Goal: Task Accomplishment & Management: Use online tool/utility

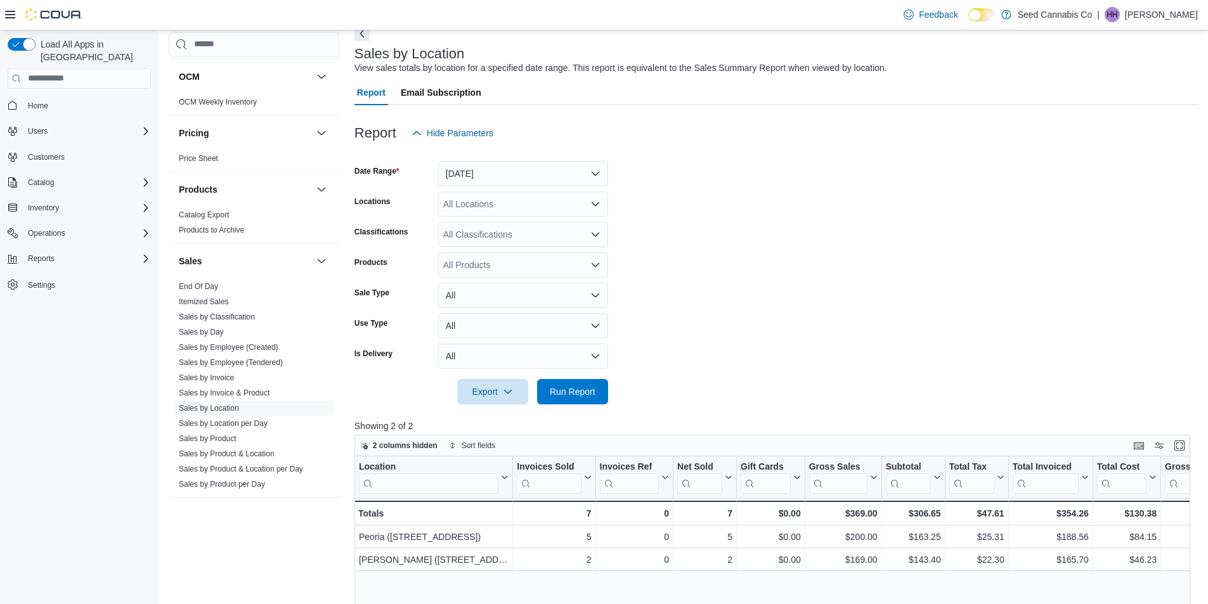
scroll to position [127, 0]
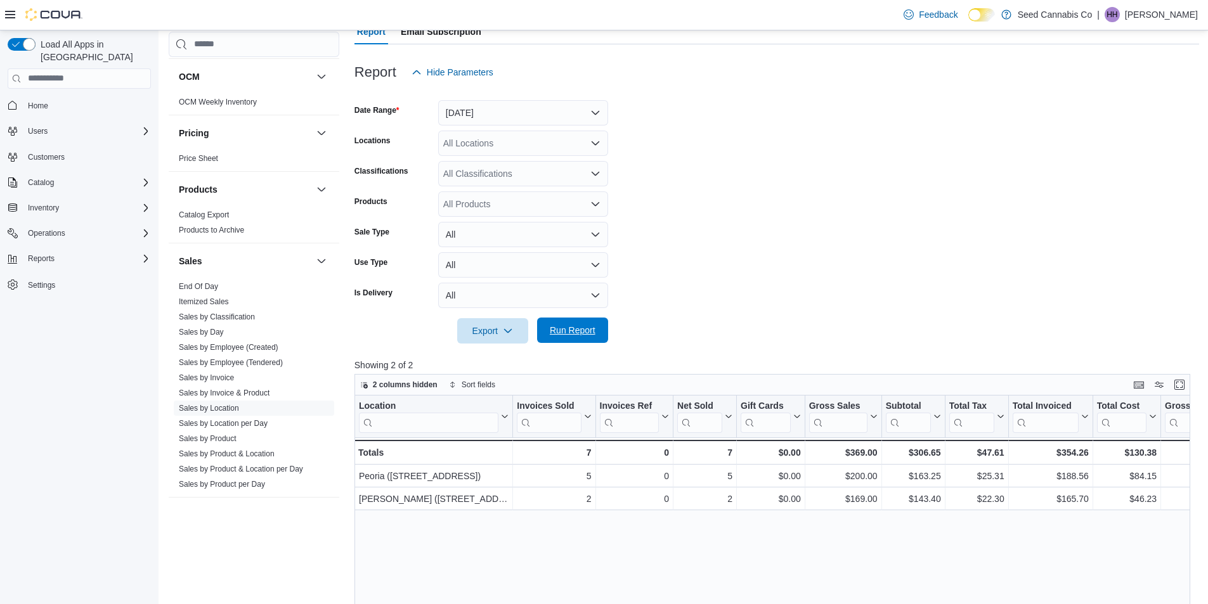
click at [586, 319] on span "Run Report" at bounding box center [573, 330] width 56 height 25
click at [581, 336] on span "Run Report" at bounding box center [573, 330] width 46 height 13
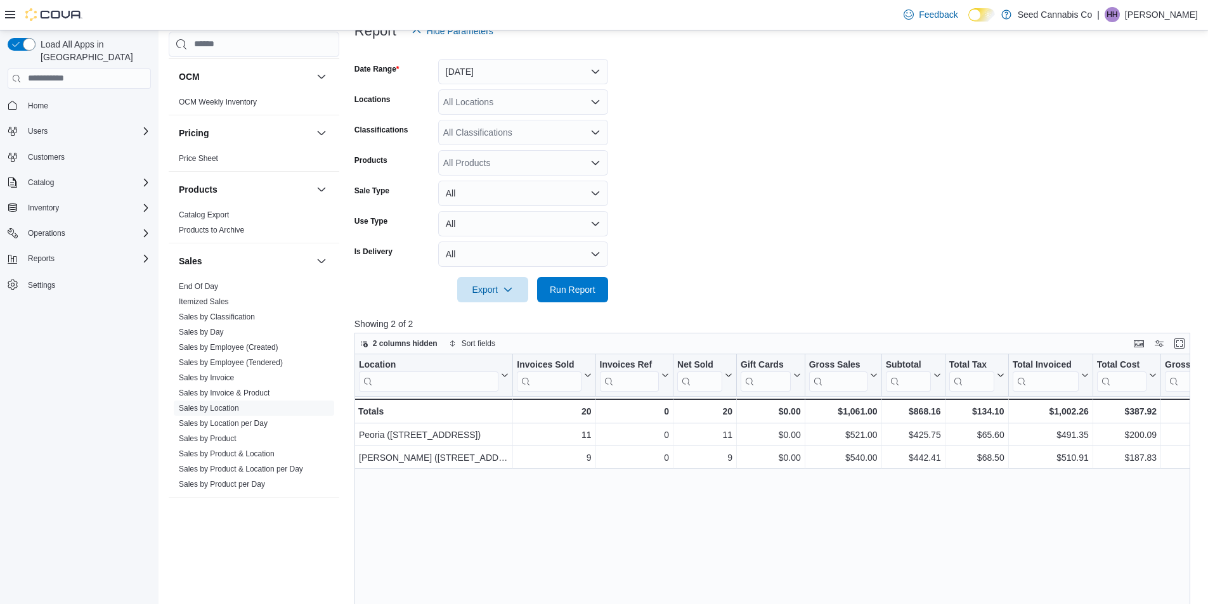
scroll to position [190, 0]
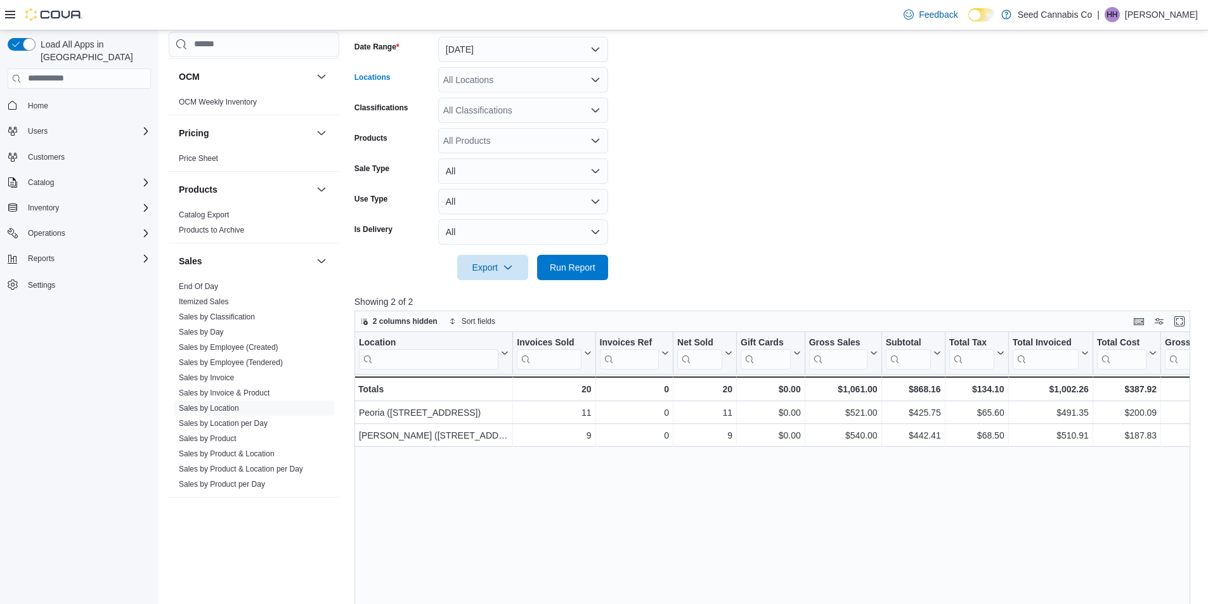
click at [572, 74] on div "All Locations" at bounding box center [523, 79] width 170 height 25
click at [541, 139] on span "Riverside ([STREET_ADDRESS])" at bounding box center [531, 138] width 133 height 13
click at [569, 264] on span "Run Report" at bounding box center [573, 267] width 46 height 13
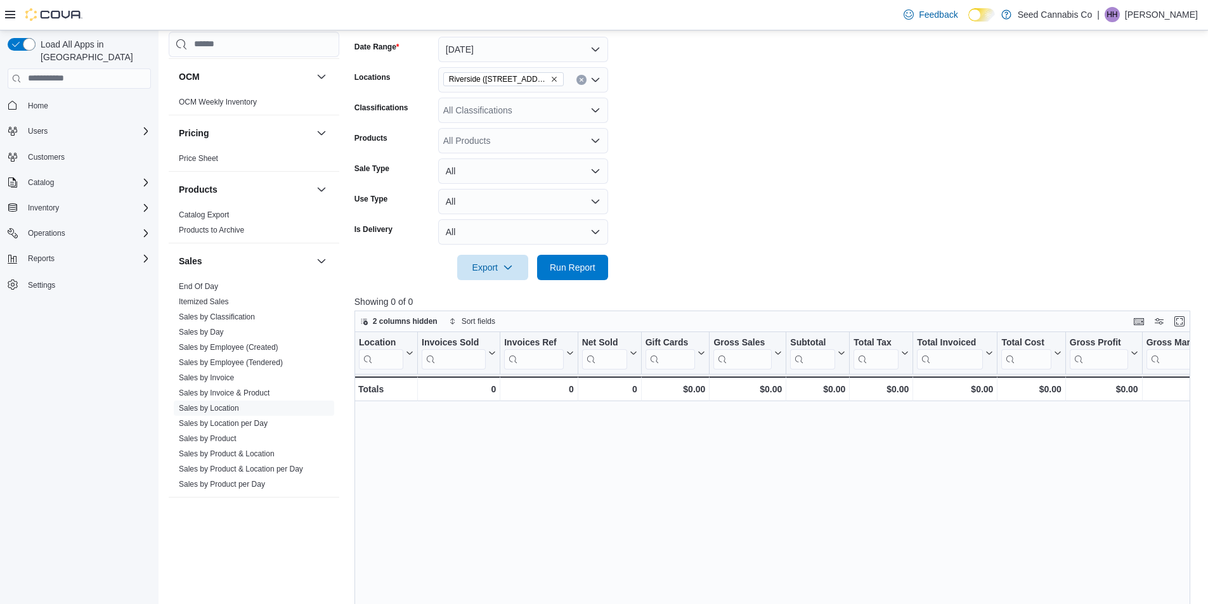
click at [584, 77] on button "Clear input" at bounding box center [581, 80] width 10 height 10
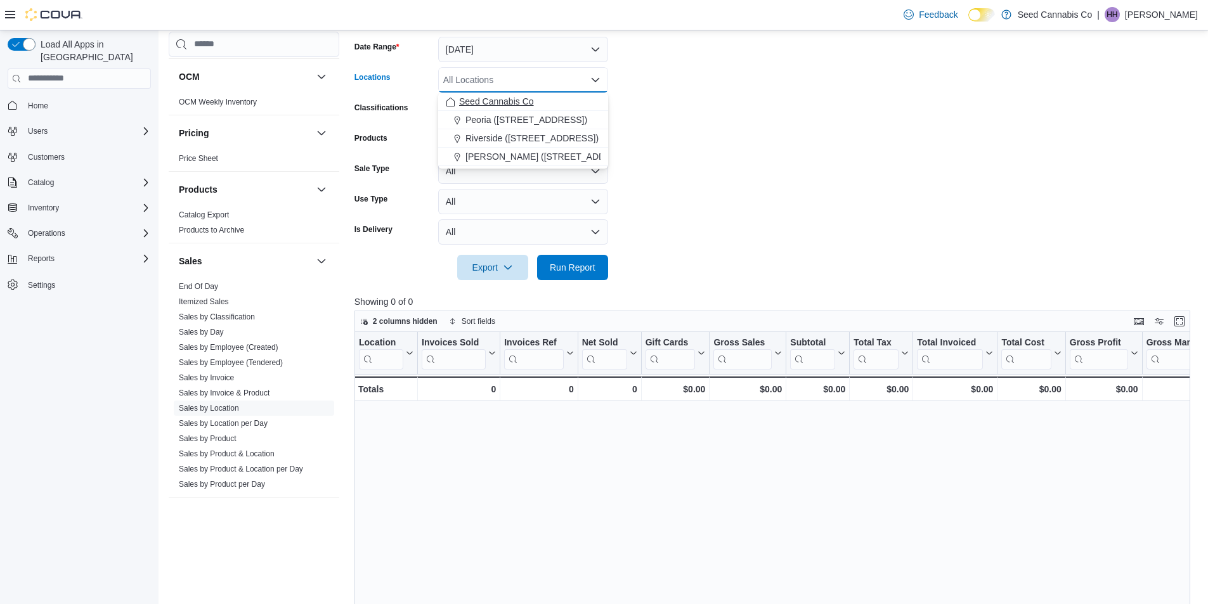
click at [513, 103] on span "Seed Cannabis Co" at bounding box center [496, 101] width 75 height 13
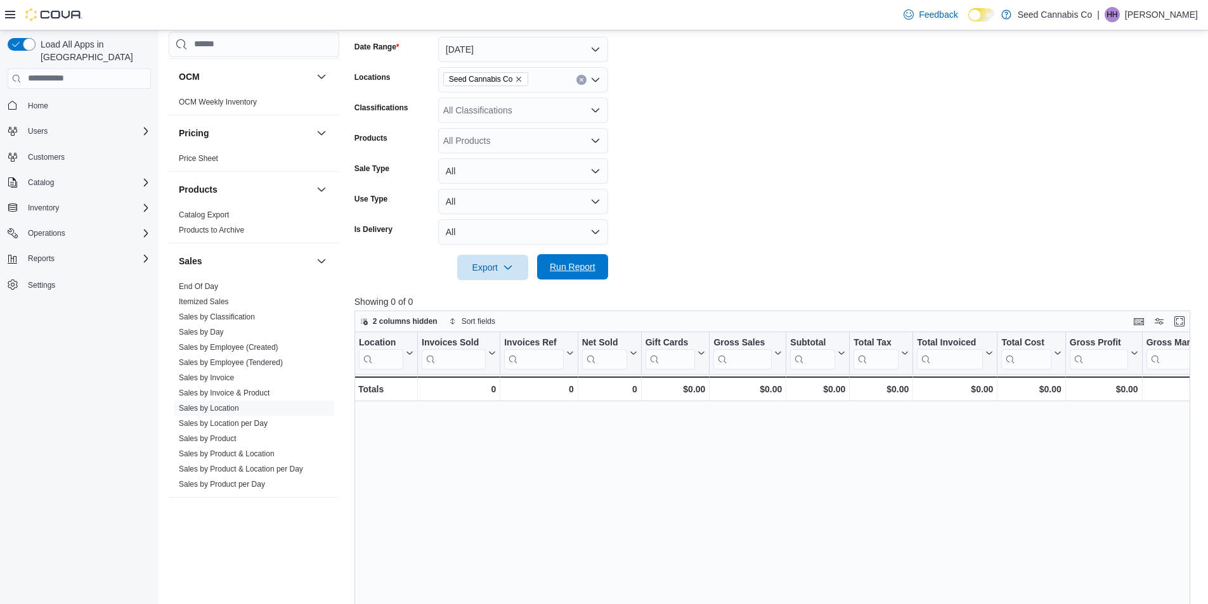
click at [566, 266] on span "Run Report" at bounding box center [573, 267] width 46 height 13
